Goal: Task Accomplishment & Management: Use online tool/utility

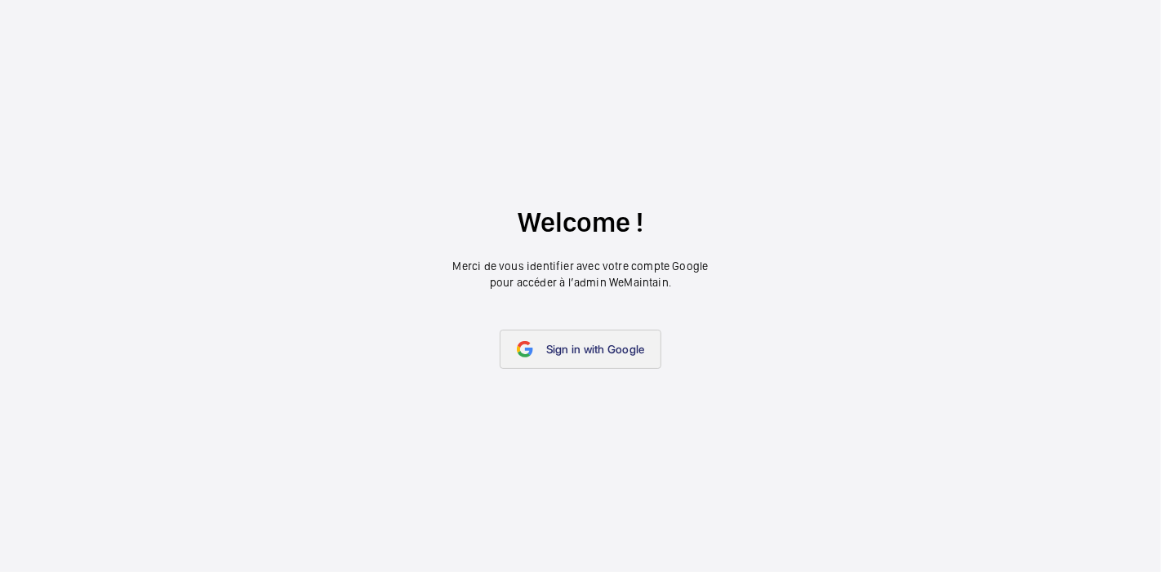
click at [585, 355] on span "Sign in with Google" at bounding box center [595, 349] width 99 height 13
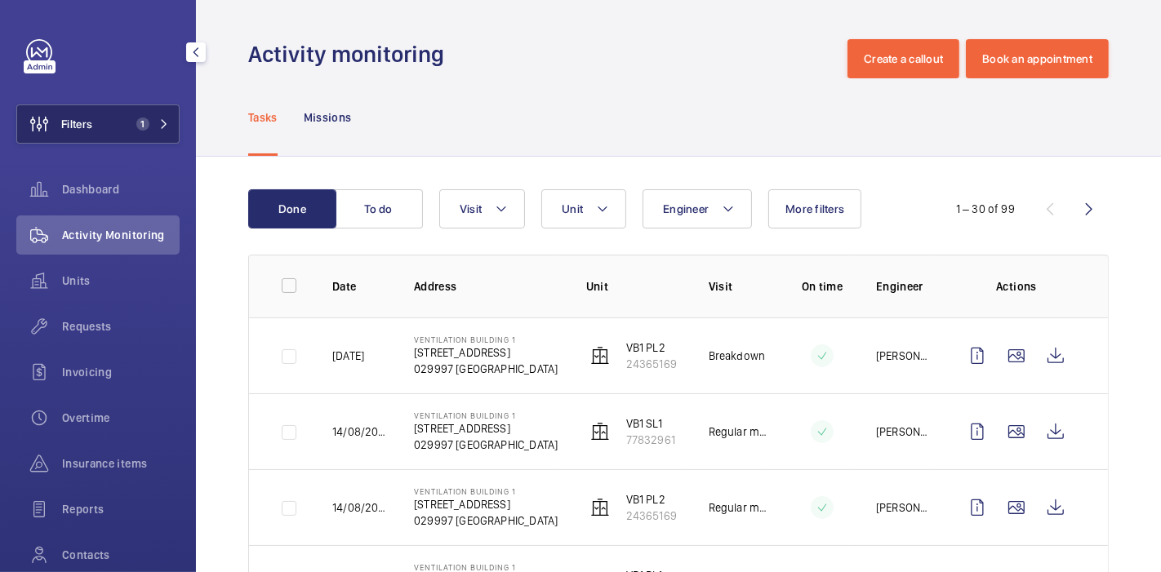
click at [136, 122] on span "1" at bounding box center [142, 124] width 13 height 13
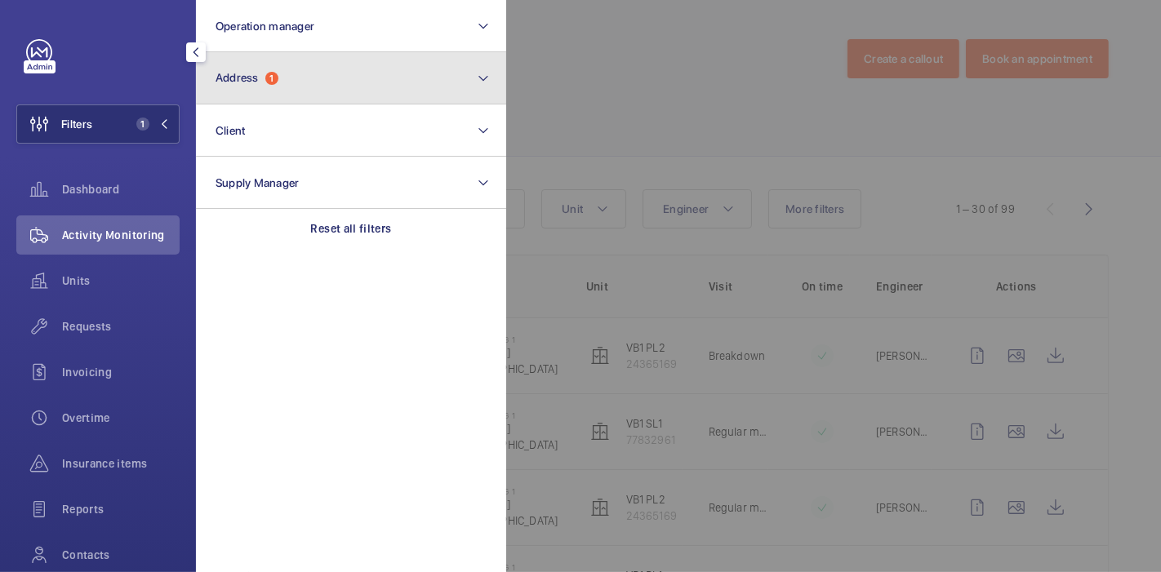
click at [254, 64] on button "Address 1" at bounding box center [351, 78] width 310 height 52
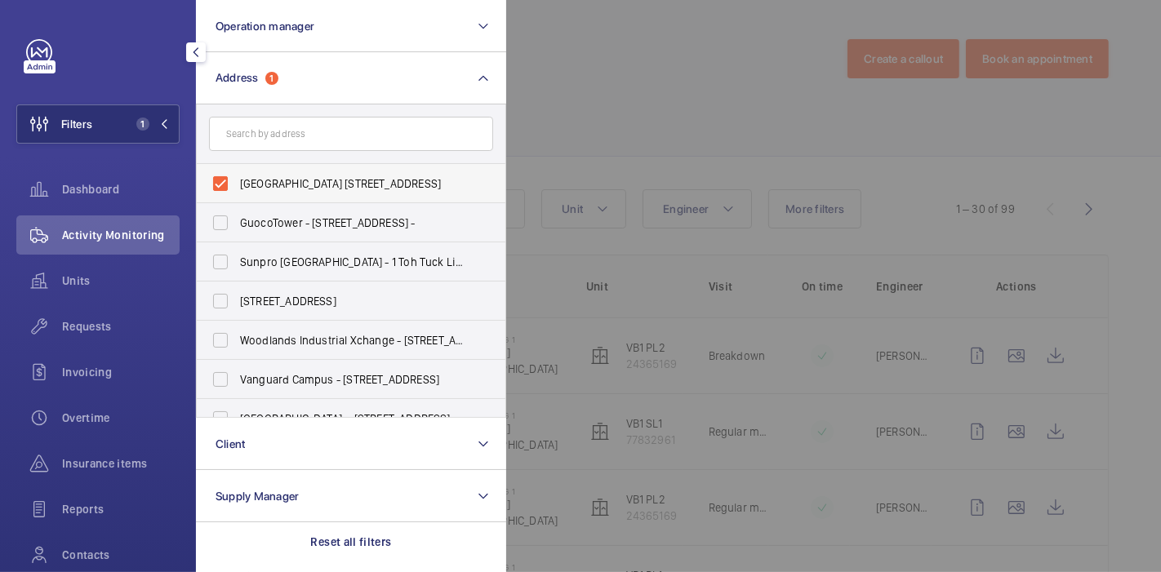
click at [220, 183] on label "[GEOGRAPHIC_DATA] [STREET_ADDRESS]" at bounding box center [339, 183] width 284 height 39
click at [220, 183] on input "[GEOGRAPHIC_DATA] [STREET_ADDRESS]" at bounding box center [220, 183] width 33 height 33
checkbox input "false"
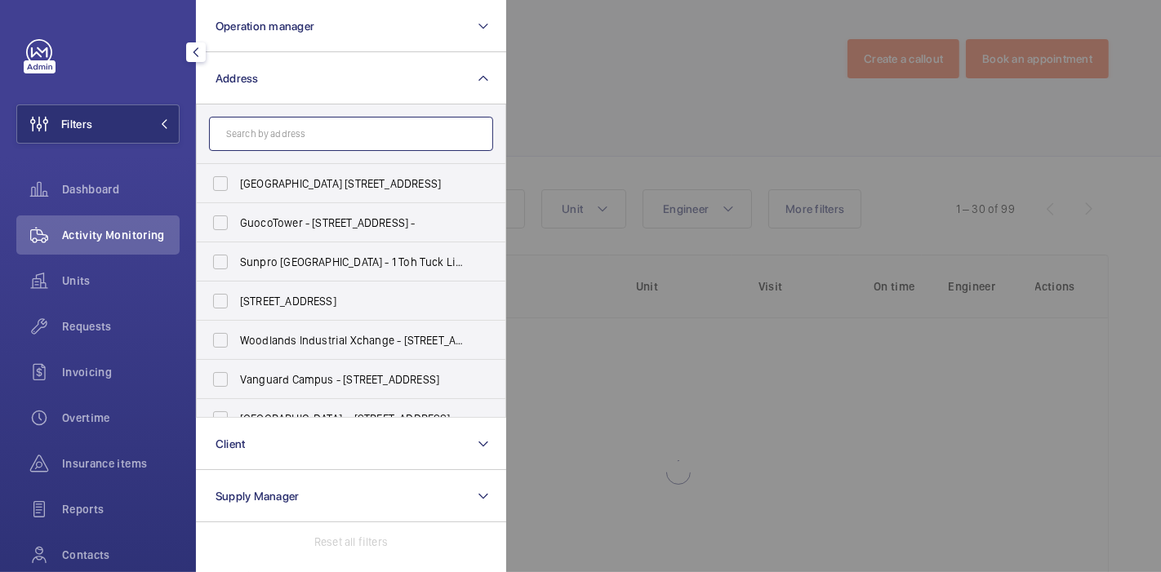
click at [262, 146] on input "text" at bounding box center [351, 134] width 284 height 34
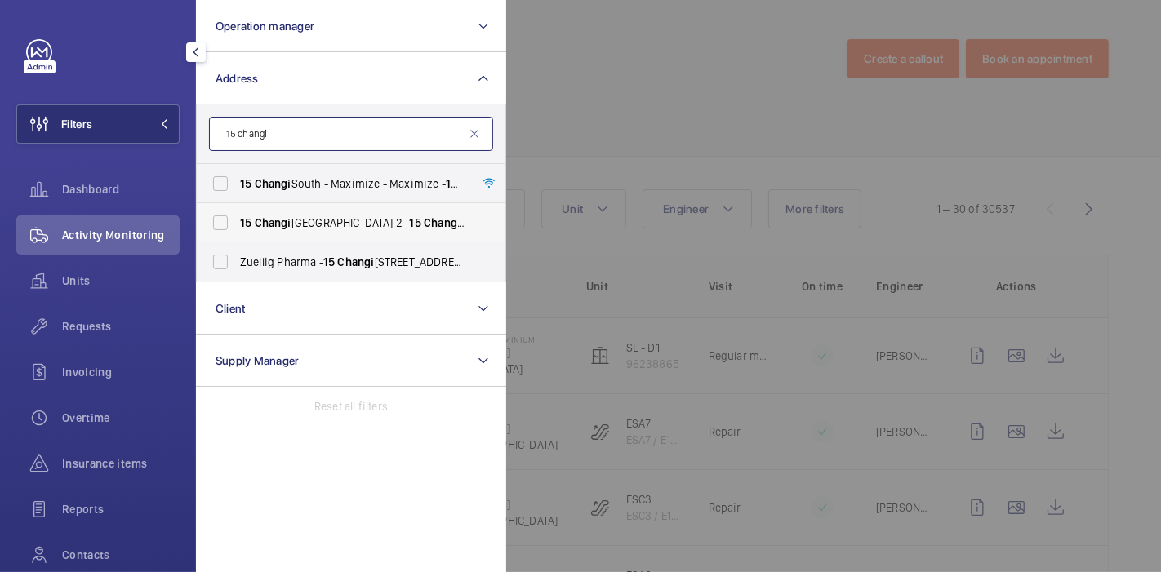
type input "15 changi"
click at [221, 221] on label "[STREET_ADDRESS]" at bounding box center [339, 222] width 284 height 39
click at [221, 221] on input "[STREET_ADDRESS]" at bounding box center [220, 222] width 33 height 33
checkbox input "true"
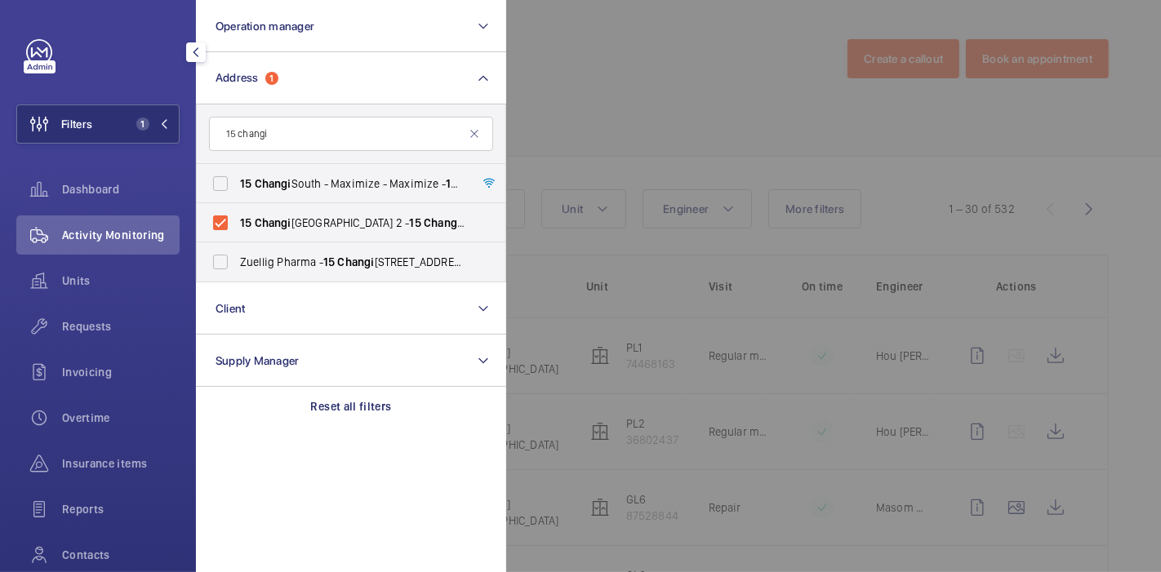
click at [589, 118] on div at bounding box center [1086, 286] width 1161 height 572
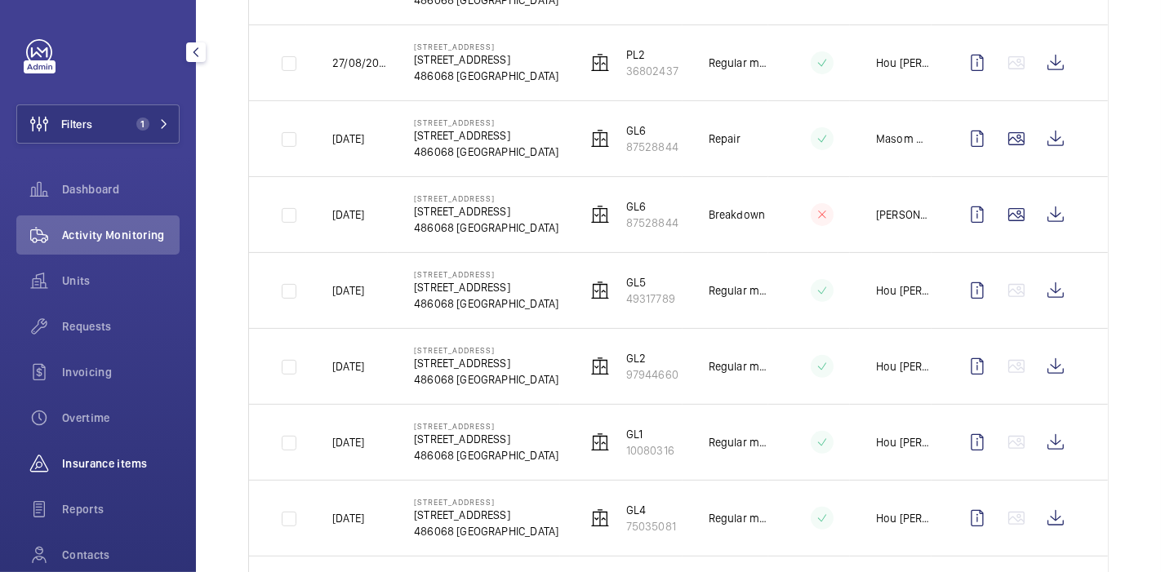
scroll to position [126, 0]
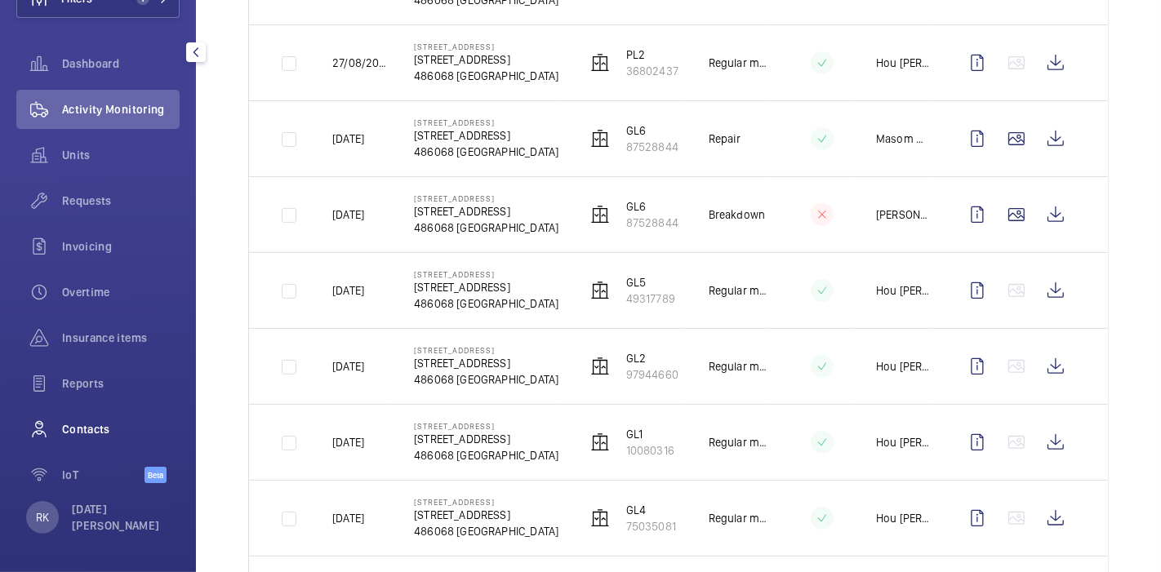
click at [93, 430] on span "Contacts" at bounding box center [121, 429] width 118 height 16
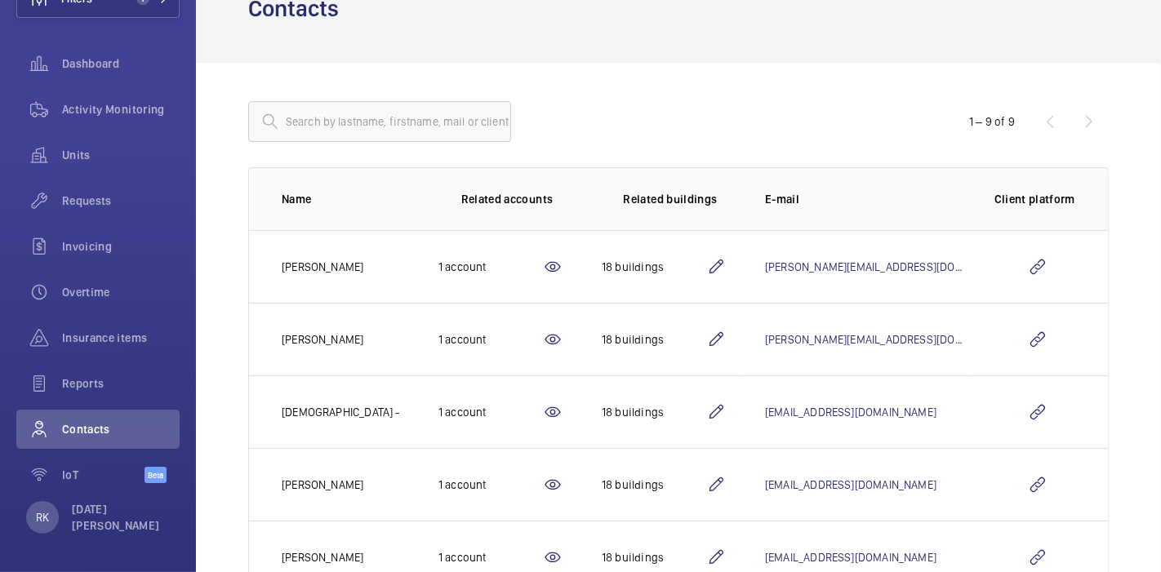
scroll to position [36, 0]
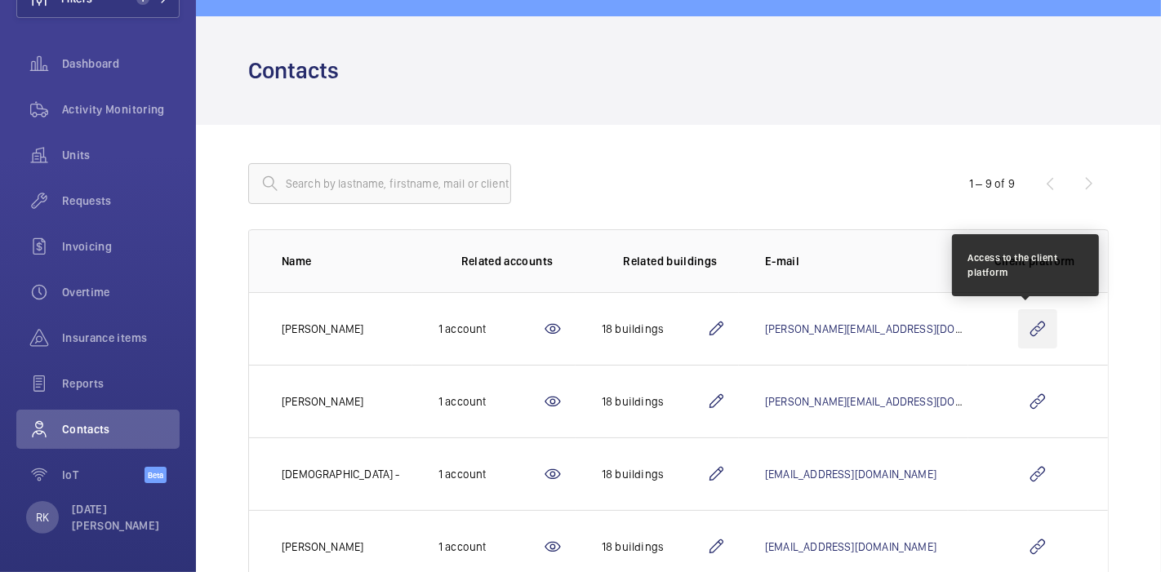
click at [1021, 335] on wm-front-icon-button at bounding box center [1037, 328] width 39 height 39
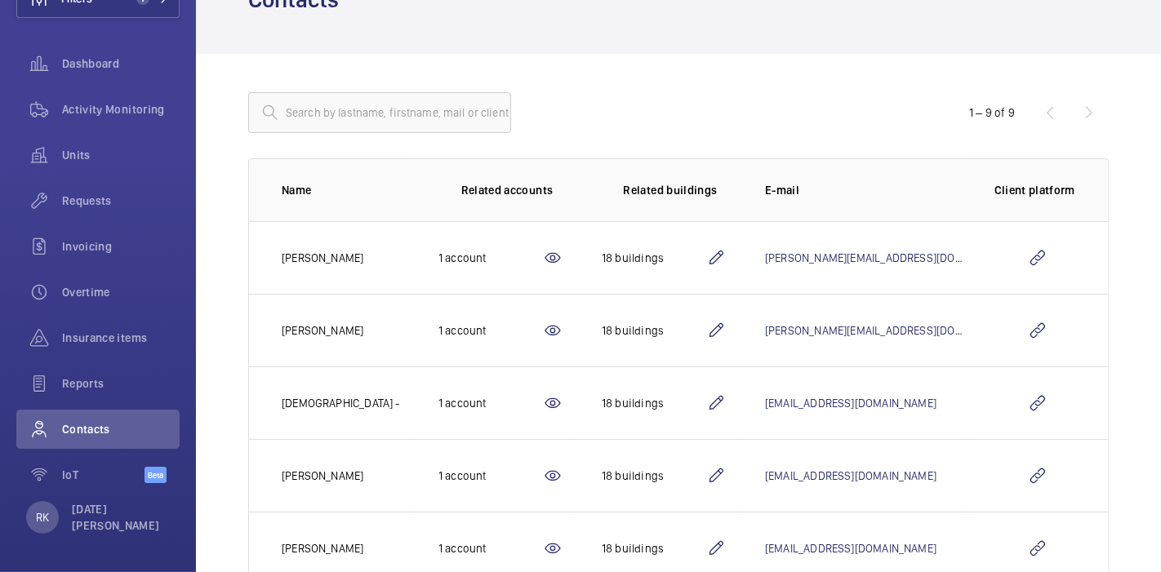
scroll to position [105, 0]
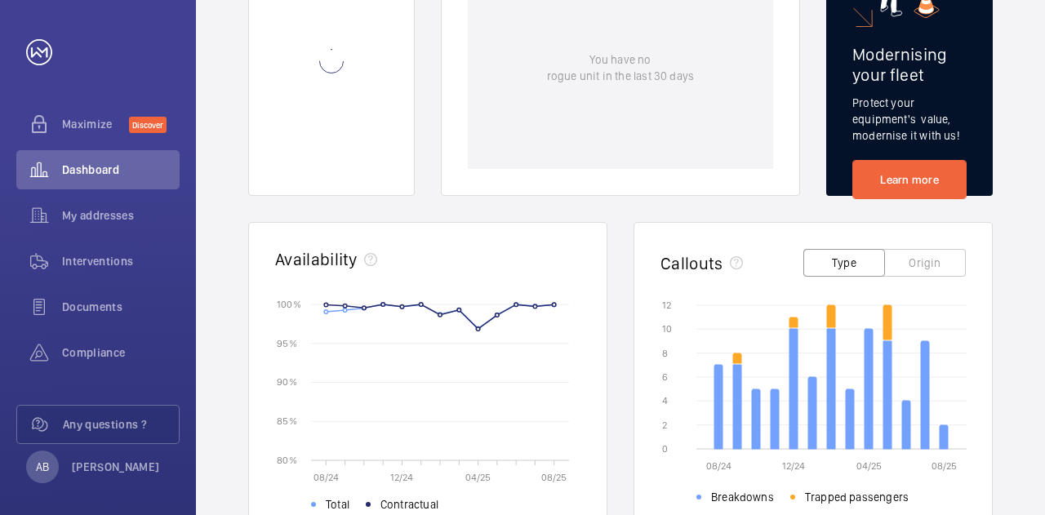
scroll to position [522, 0]
